Goal: Task Accomplishment & Management: Complete application form

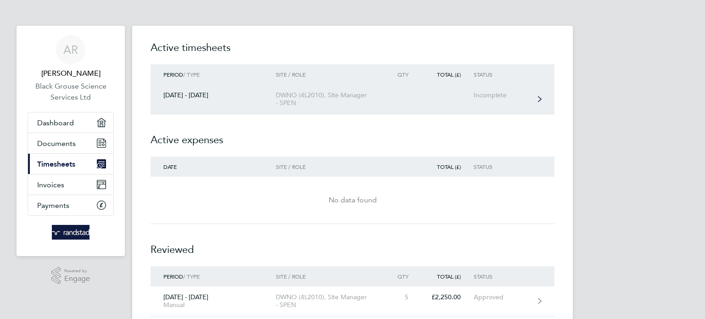
click at [484, 93] on div "Incomplete" at bounding box center [501, 95] width 56 height 8
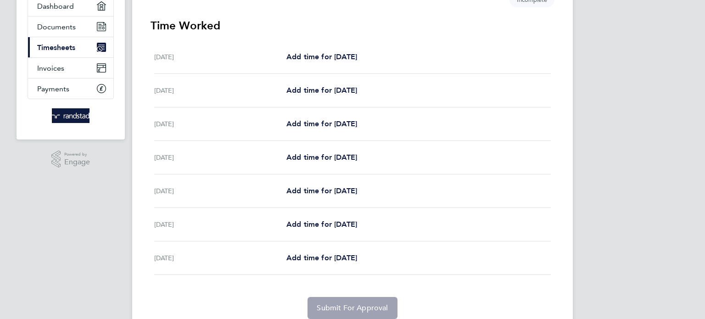
scroll to position [138, 0]
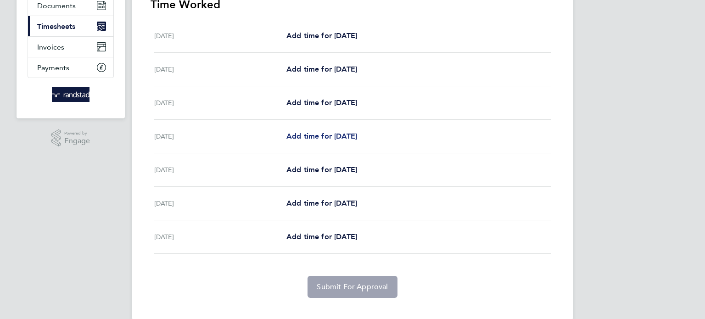
click at [308, 135] on span "Add time for [DATE]" at bounding box center [321, 136] width 71 height 9
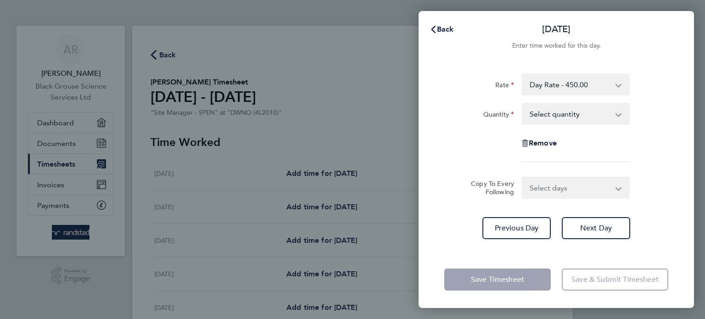
click at [546, 118] on select "Select quantity 0.5 1" at bounding box center [569, 114] width 95 height 20
select select "1"
click at [522, 104] on select "Select quantity 0.5 1" at bounding box center [569, 114] width 95 height 20
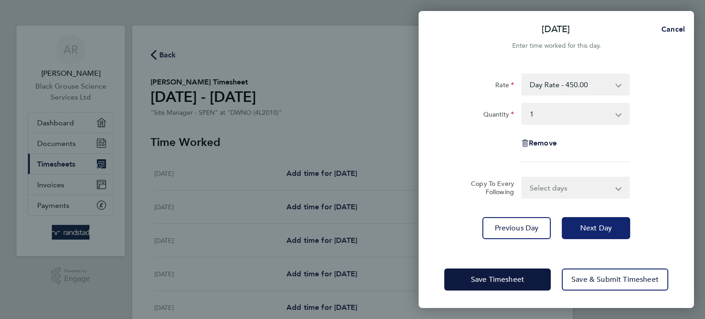
click at [600, 221] on button "Next Day" at bounding box center [596, 228] width 68 height 22
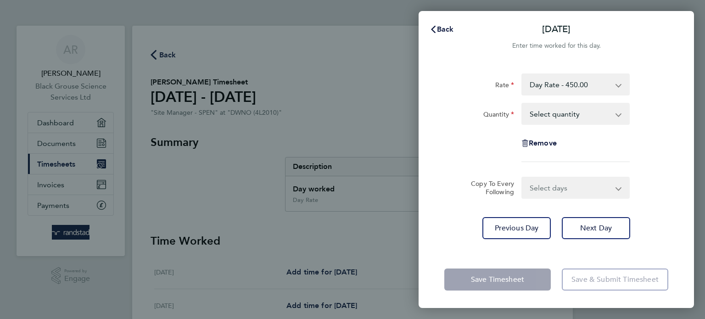
click at [548, 113] on select "Select quantity 0.5 1" at bounding box center [569, 114] width 95 height 20
select select "1"
click at [522, 104] on select "Select quantity 0.5 1" at bounding box center [569, 114] width 95 height 20
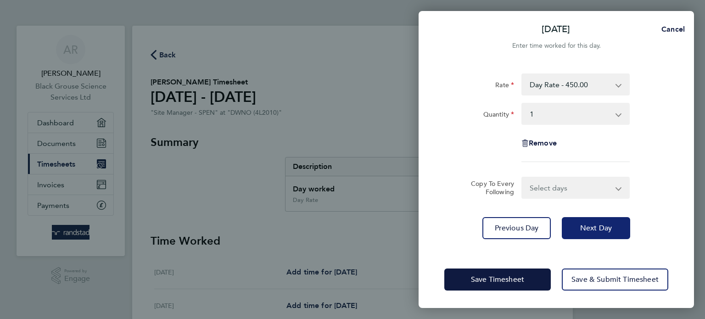
click at [600, 228] on span "Next Day" at bounding box center [596, 227] width 32 height 9
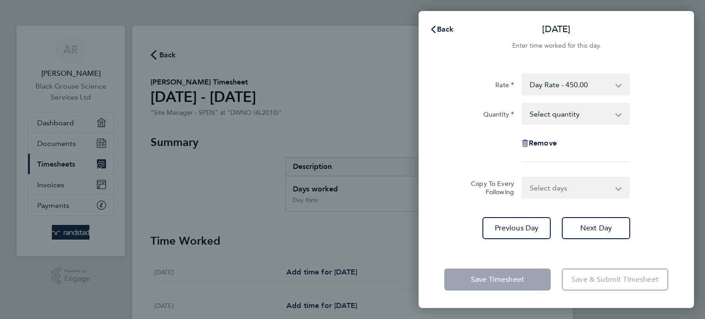
click at [549, 114] on select "Select quantity 0.5 1" at bounding box center [569, 114] width 95 height 20
select select "1"
click at [522, 104] on select "Select quantity 0.5 1" at bounding box center [569, 114] width 95 height 20
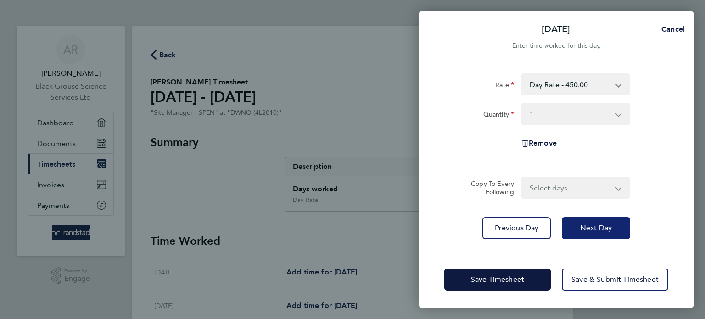
click at [592, 221] on button "Next Day" at bounding box center [596, 228] width 68 height 22
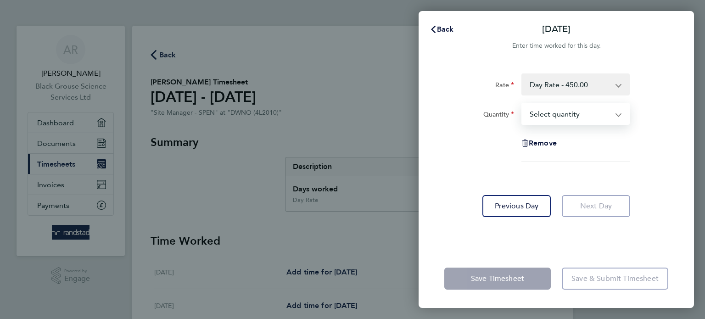
click at [551, 115] on select "Select quantity 0.5 1" at bounding box center [569, 114] width 95 height 20
select select "1"
click at [522, 104] on select "Select quantity 0.5 1" at bounding box center [569, 114] width 95 height 20
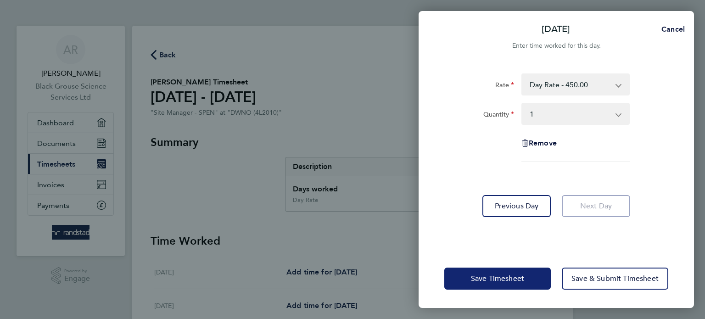
click at [502, 274] on span "Save Timesheet" at bounding box center [497, 278] width 53 height 9
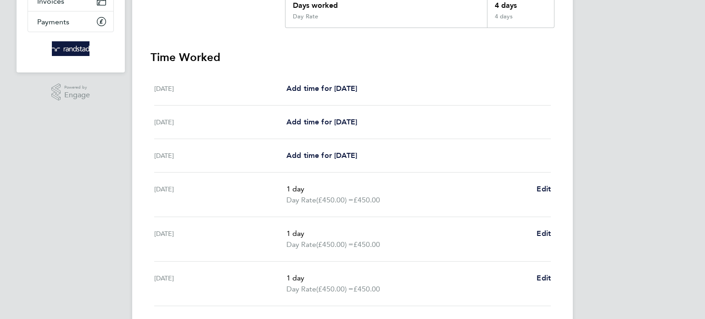
scroll to position [275, 0]
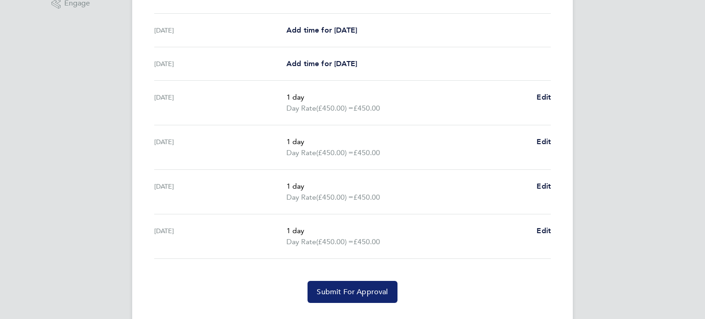
click at [369, 288] on span "Submit For Approval" at bounding box center [352, 291] width 71 height 9
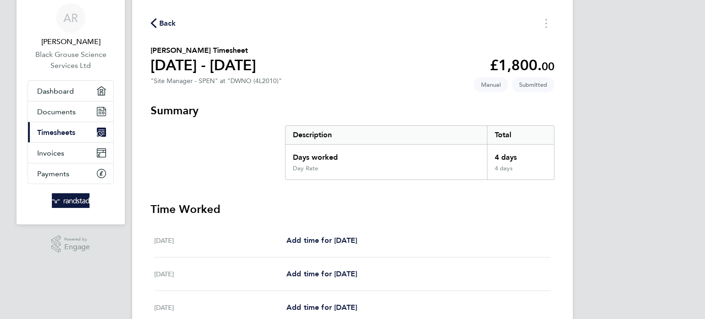
scroll to position [46, 0]
